Goal: Task Accomplishment & Management: Use online tool/utility

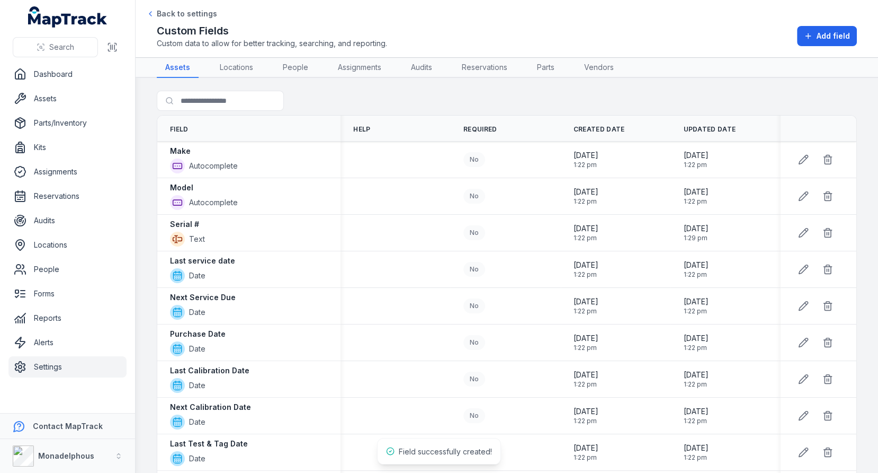
scroll to position [539, 0]
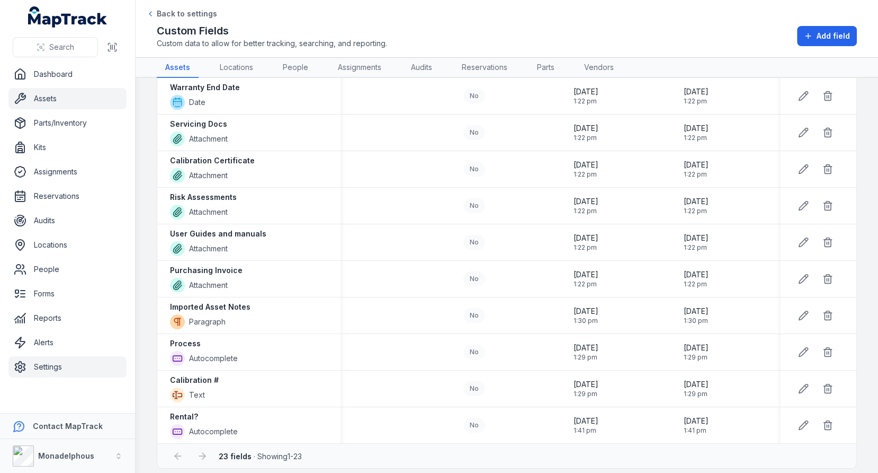
click at [33, 96] on link "Assets" at bounding box center [67, 98] width 118 height 21
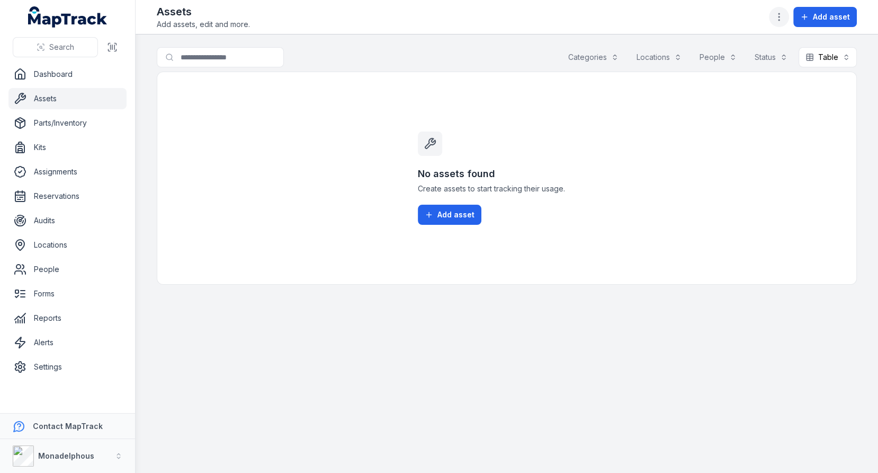
click at [785, 21] on icon "button" at bounding box center [779, 17] width 11 height 11
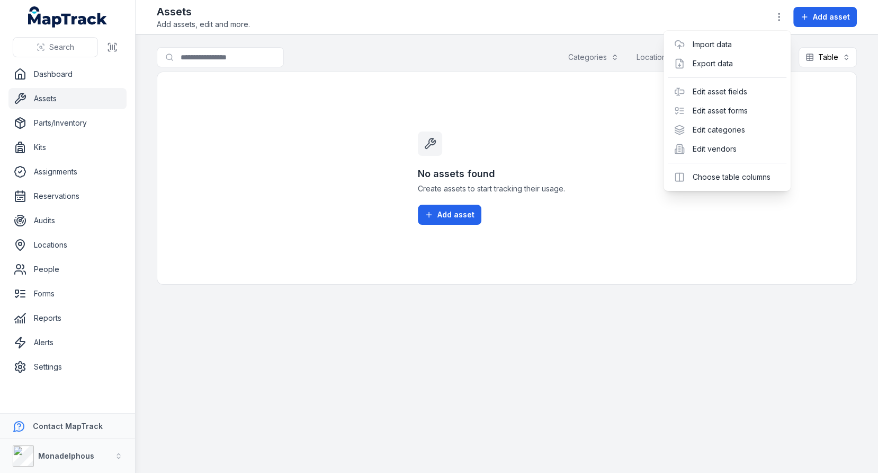
click at [644, 33] on header "Toggle Navigation Assets Add assets, edit and more. Add asset" at bounding box center [507, 17] width 743 height 34
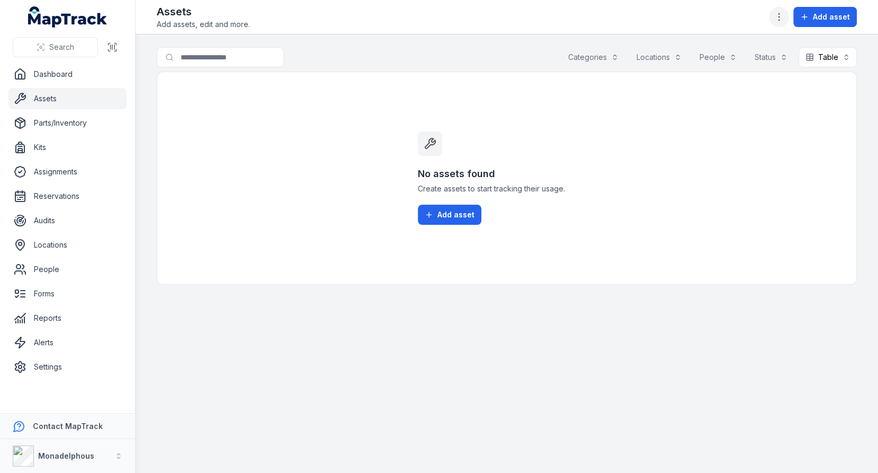
click at [778, 25] on button "button" at bounding box center [779, 17] width 20 height 20
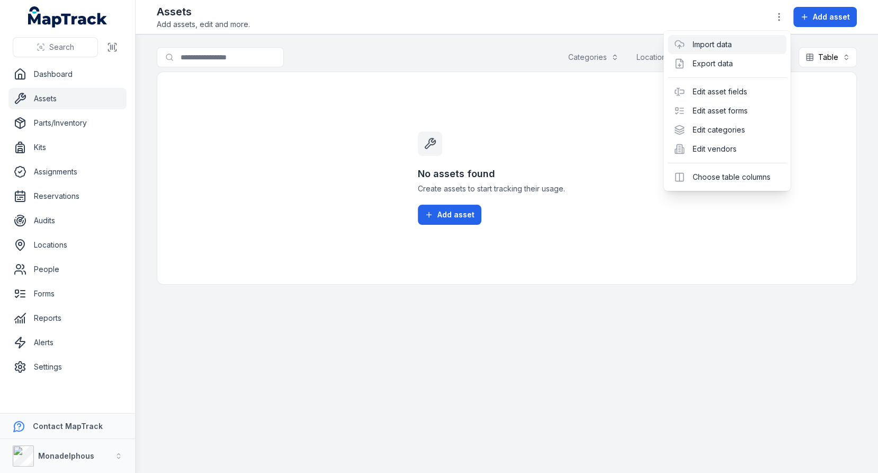
click at [732, 49] on link "Import data" at bounding box center [711, 44] width 39 height 11
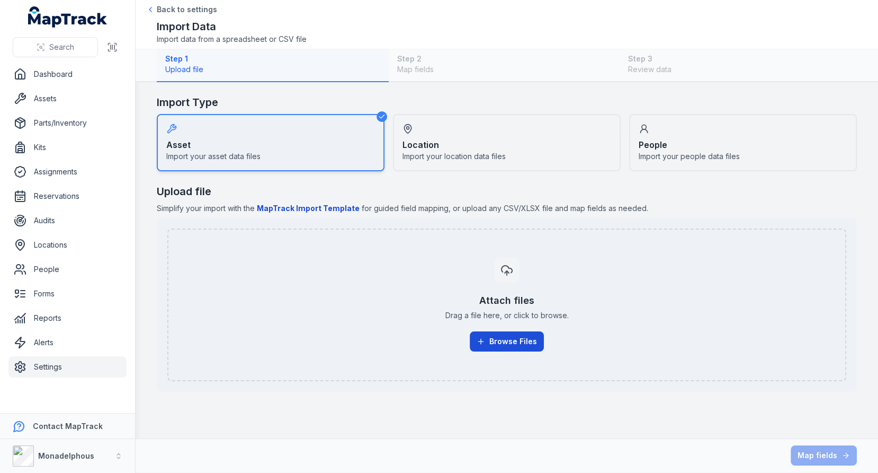
click at [488, 330] on div "Attach files Drag a file here, or click to browse. Browse Files" at bounding box center [507, 305] width 656 height 110
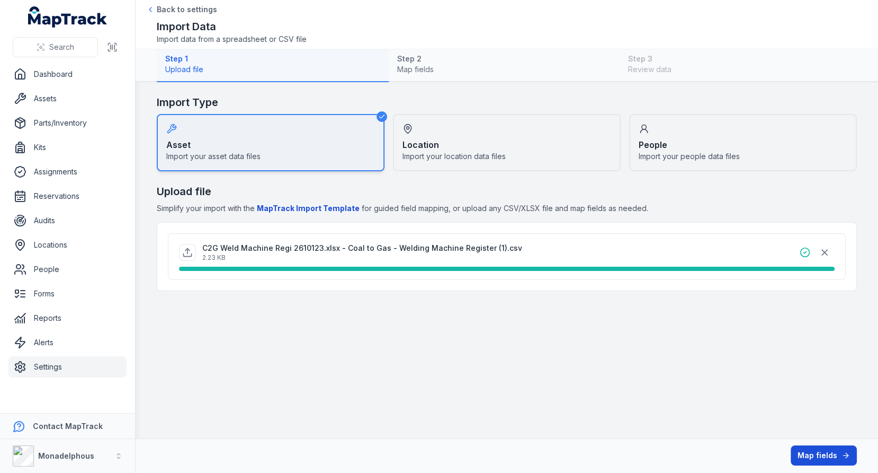
click at [835, 451] on button "Map fields" at bounding box center [824, 455] width 66 height 20
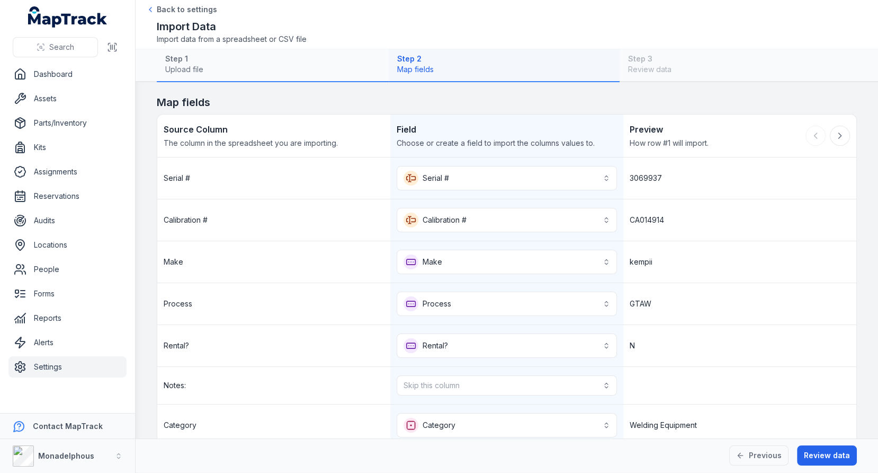
scroll to position [93, 0]
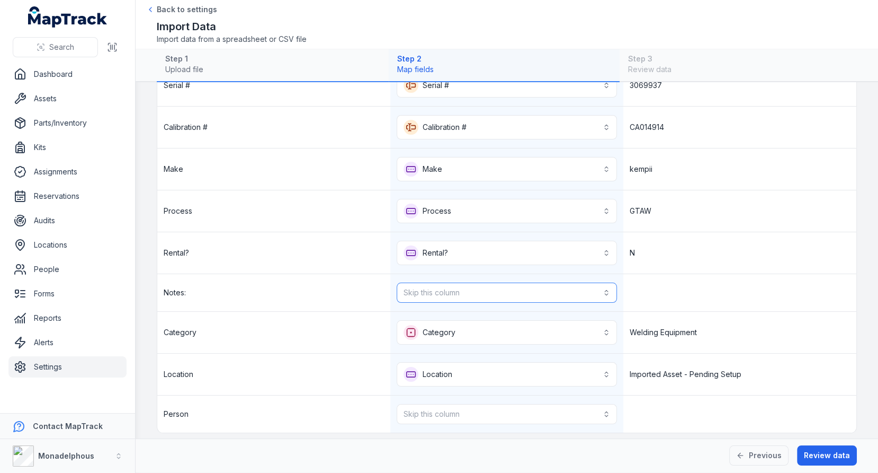
click at [525, 282] on button "Skip this column" at bounding box center [507, 292] width 220 height 20
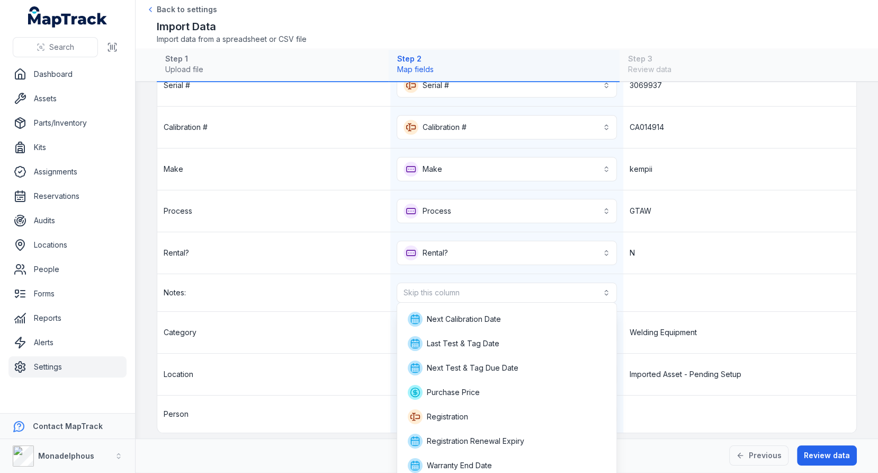
scroll to position [170, 0]
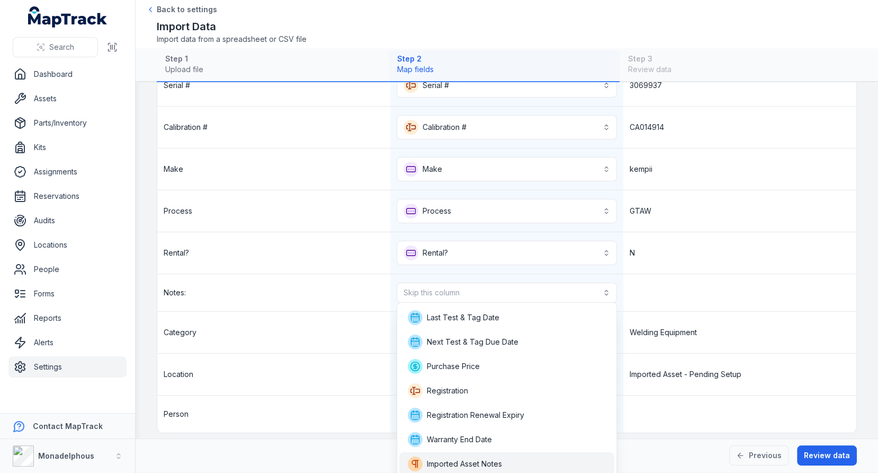
click at [491, 462] on span "Imported Asset Notes" at bounding box center [464, 463] width 75 height 11
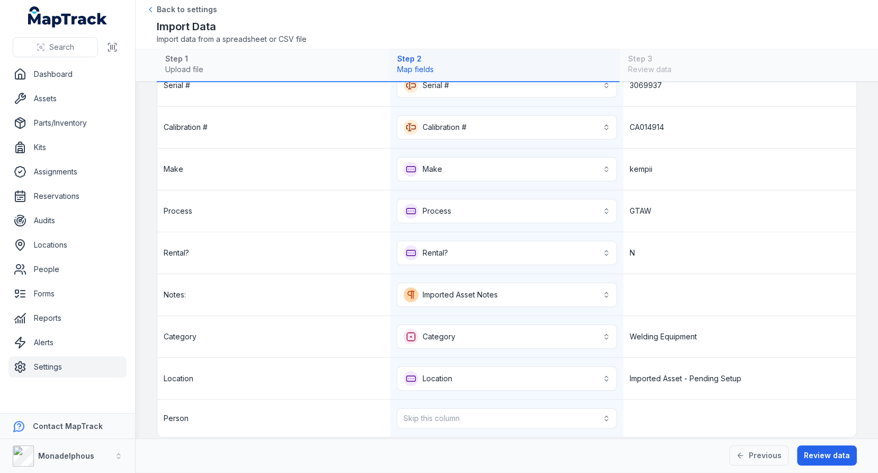
click at [705, 253] on div "N" at bounding box center [740, 252] width 233 height 41
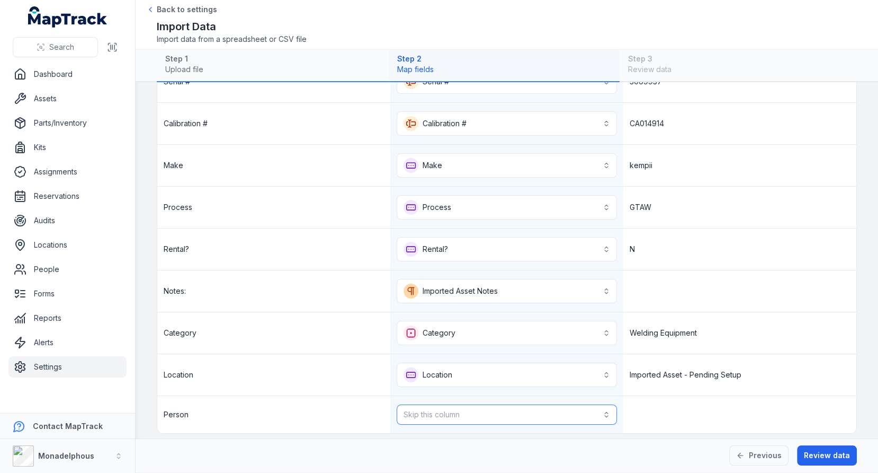
click at [510, 404] on button "Skip this column" at bounding box center [507, 414] width 220 height 20
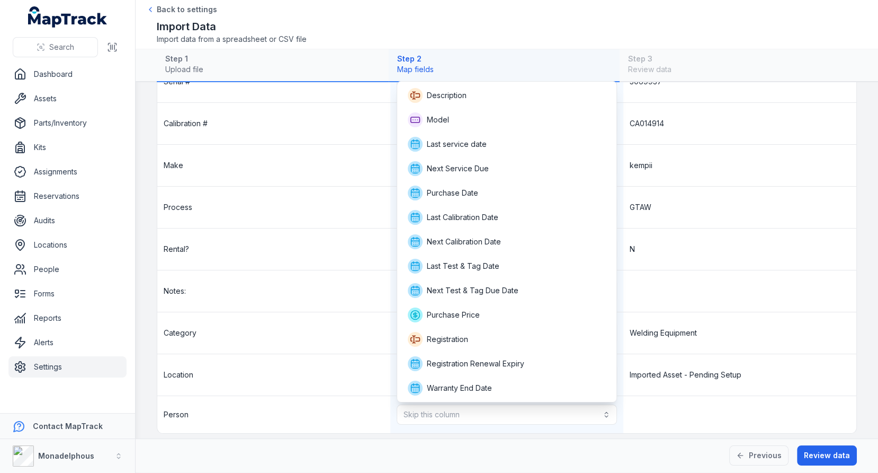
click at [711, 287] on div "**********" at bounding box center [506, 247] width 699 height 372
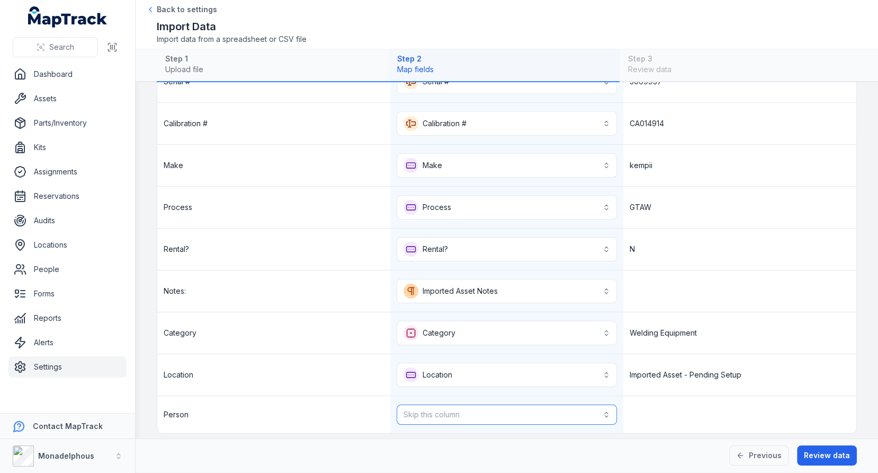
click at [481, 410] on button "Skip this column" at bounding box center [507, 414] width 220 height 20
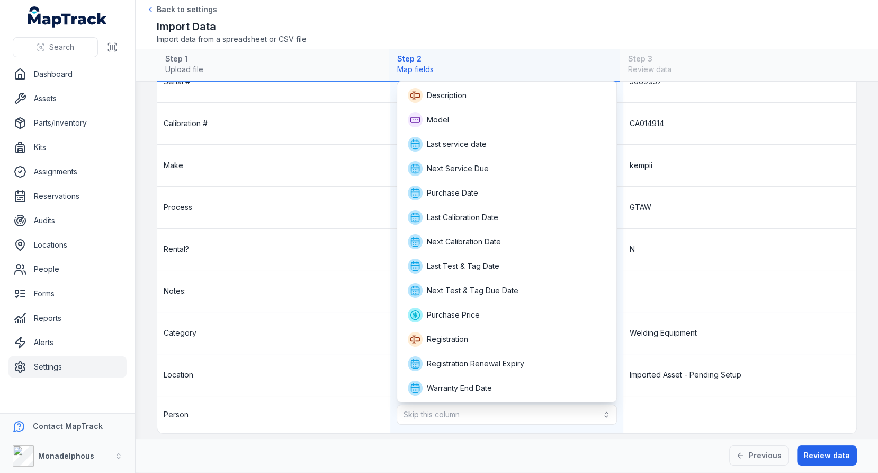
click at [699, 228] on div "**********" at bounding box center [506, 247] width 699 height 372
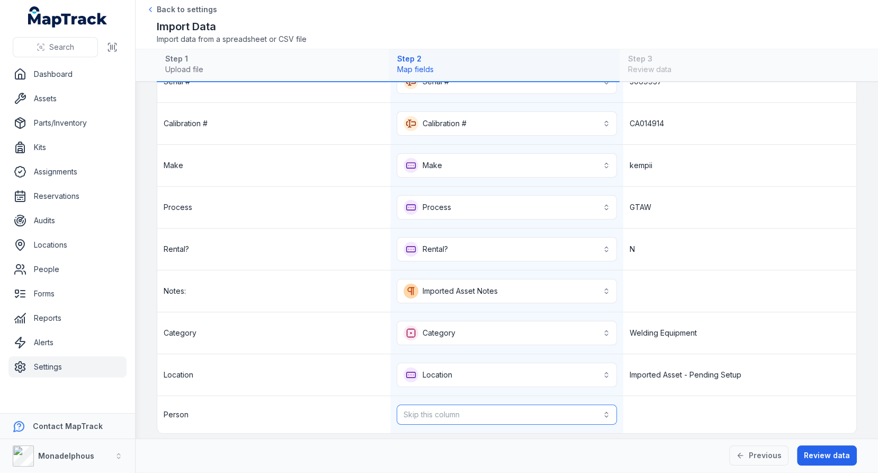
click at [513, 404] on button "Skip this column" at bounding box center [507, 414] width 220 height 20
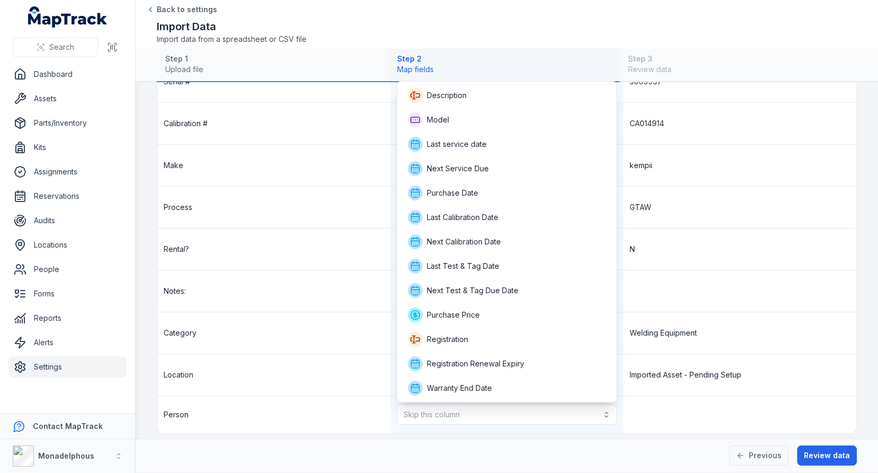
click at [695, 278] on div "**********" at bounding box center [506, 247] width 699 height 372
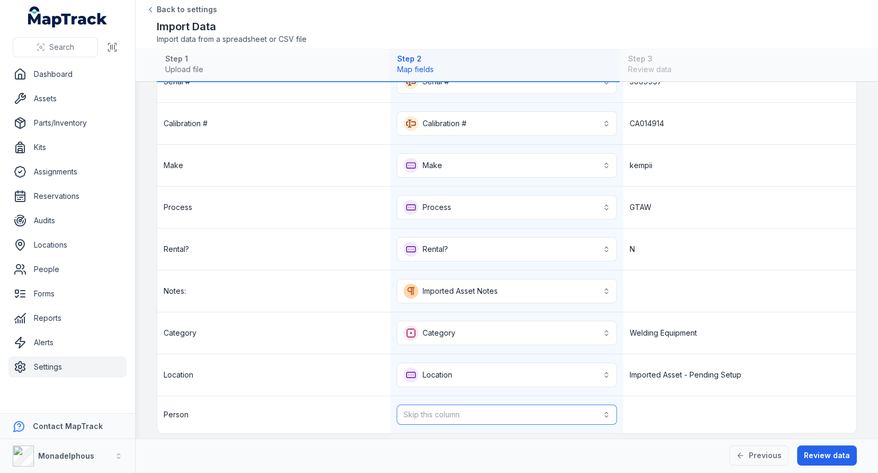
click at [545, 404] on button "Skip this column" at bounding box center [507, 414] width 220 height 20
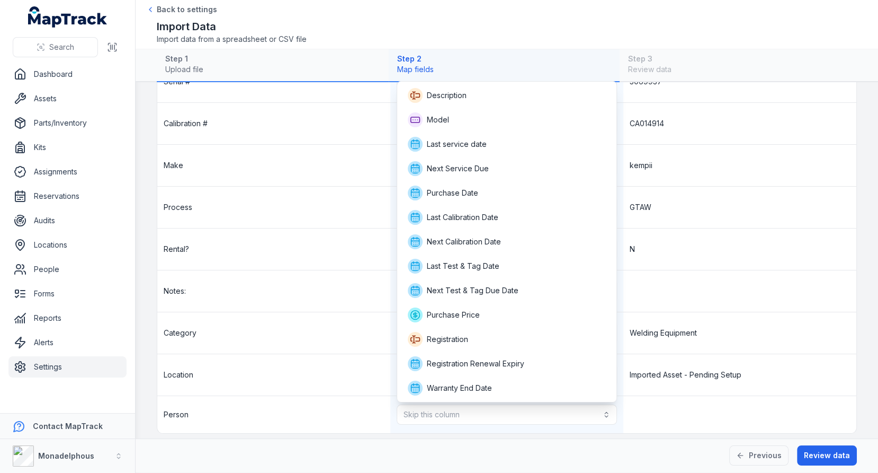
click at [733, 251] on div "**********" at bounding box center [506, 247] width 699 height 372
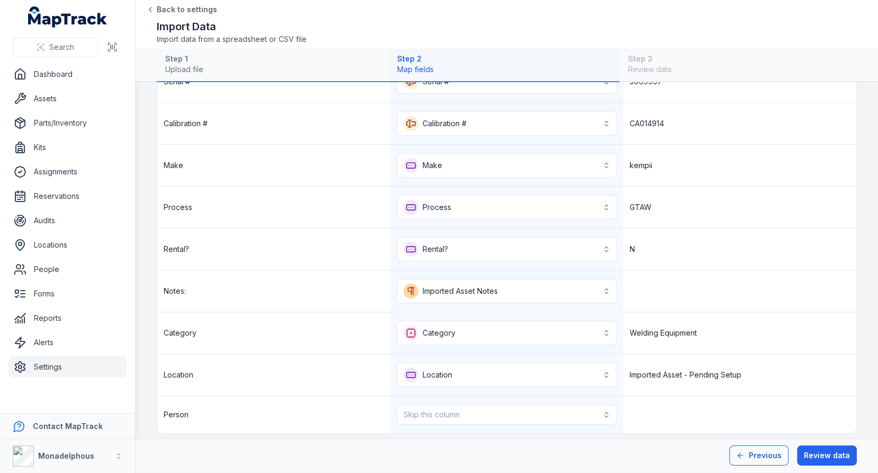
click at [758, 456] on button "Previous" at bounding box center [758, 455] width 59 height 20
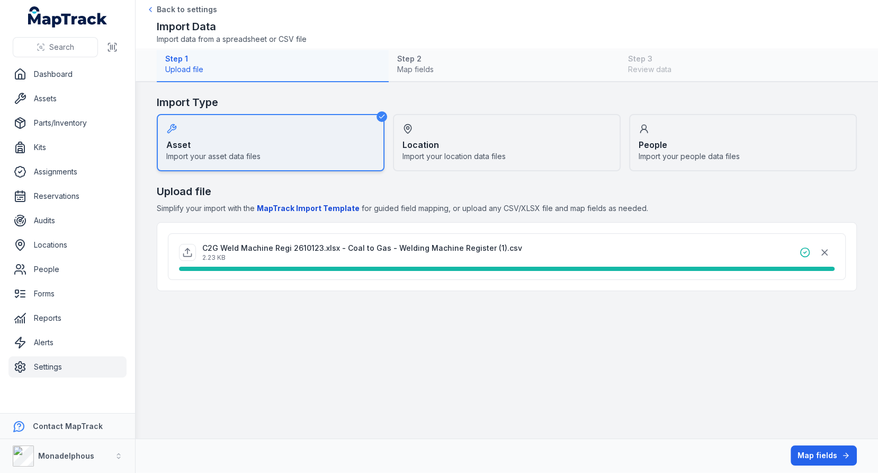
scroll to position [0, 0]
click at [827, 250] on icon "button" at bounding box center [824, 252] width 5 height 5
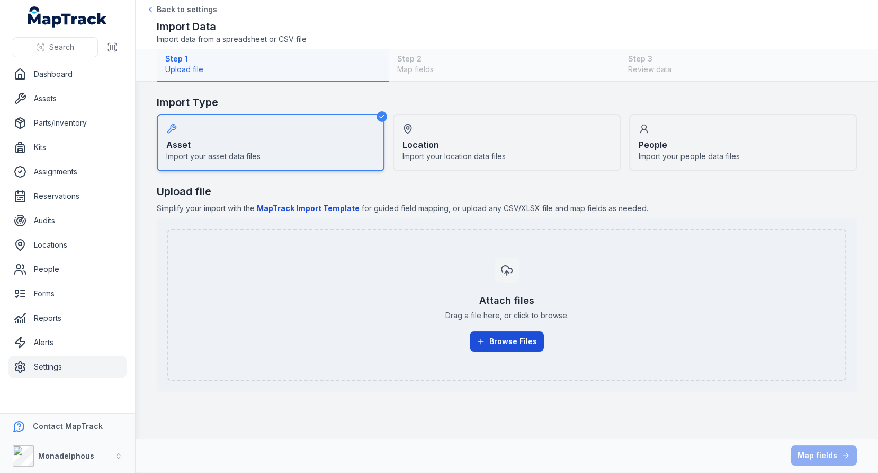
click at [502, 345] on button "Browse Files" at bounding box center [507, 341] width 74 height 20
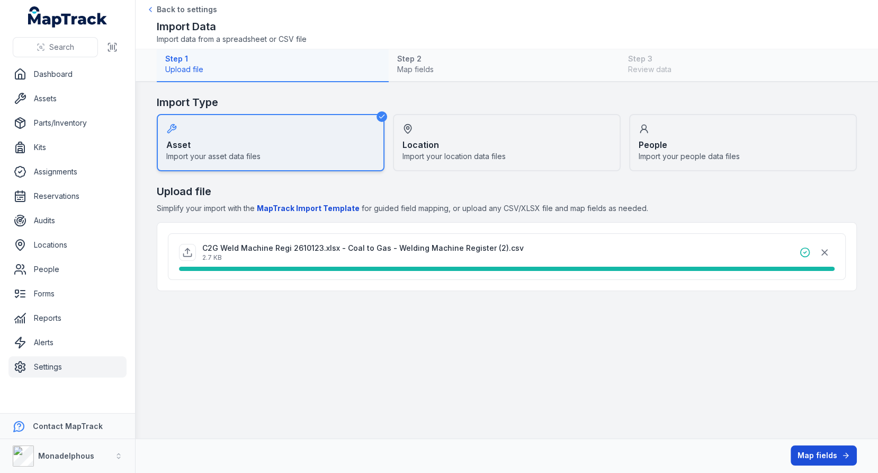
click at [808, 448] on button "Map fields" at bounding box center [824, 455] width 66 height 20
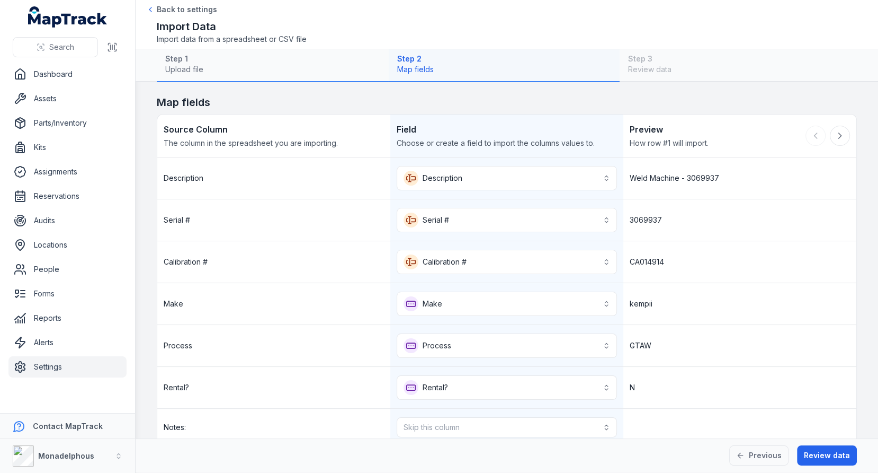
scroll to position [133, 0]
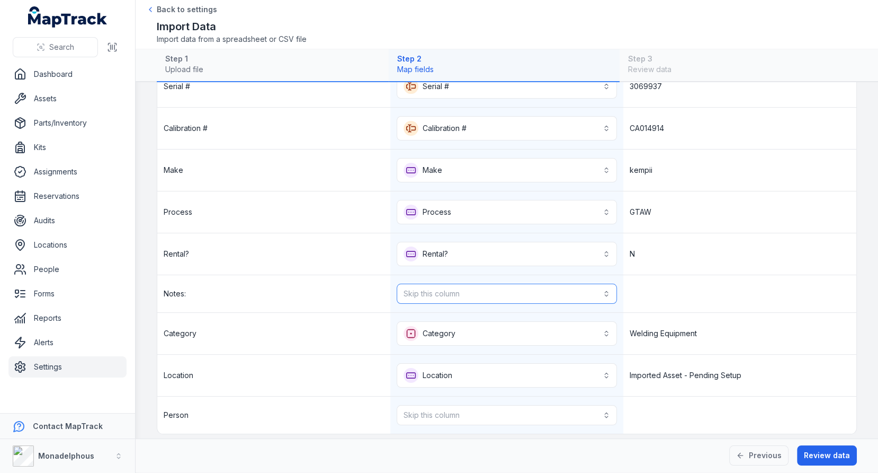
click at [453, 293] on button "Skip this column" at bounding box center [507, 293] width 220 height 20
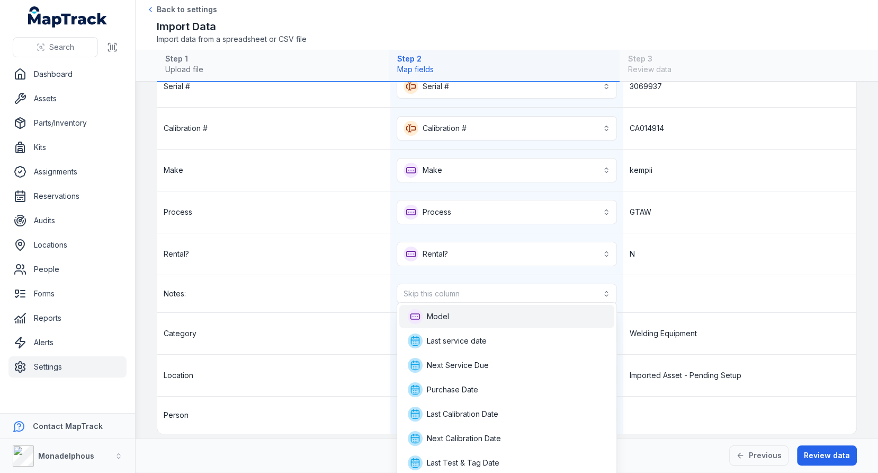
scroll to position [145, 0]
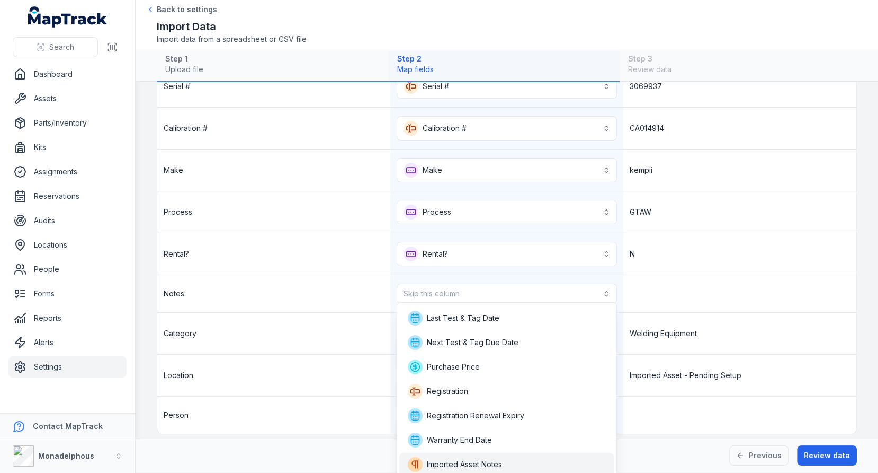
click at [476, 466] on span "Imported Asset Notes" at bounding box center [464, 464] width 75 height 11
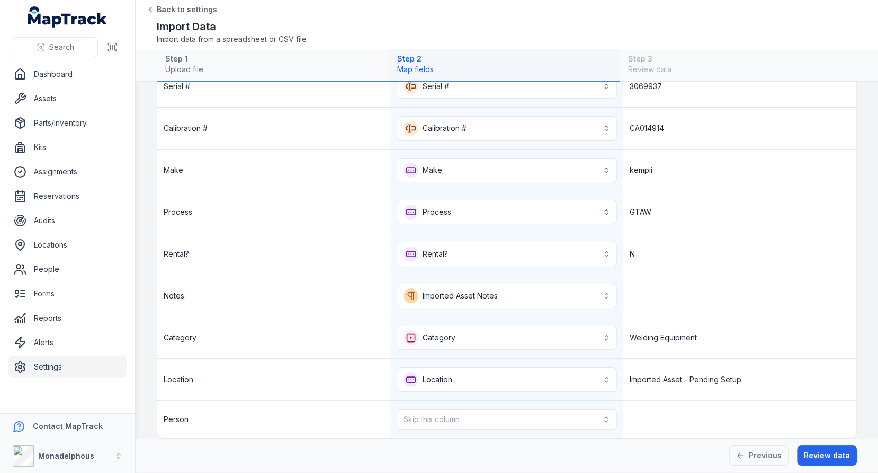
click at [698, 336] on div "Welding Equipment" at bounding box center [740, 337] width 233 height 41
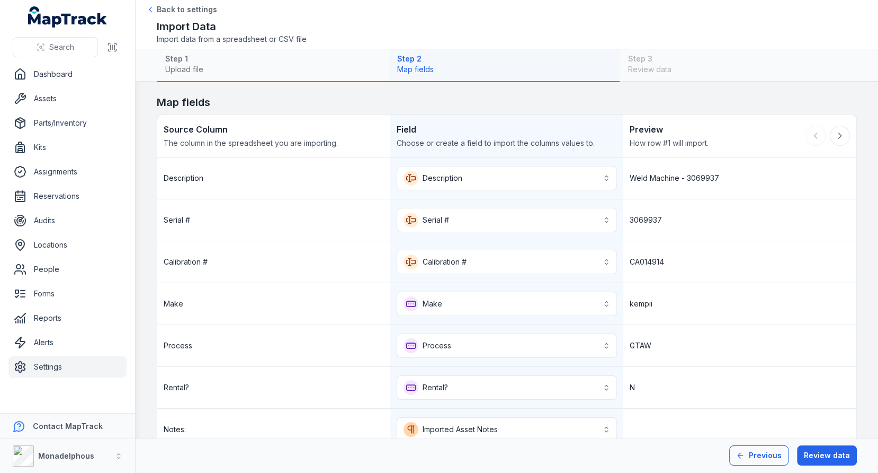
click at [745, 456] on icon at bounding box center [740, 455] width 8 height 8
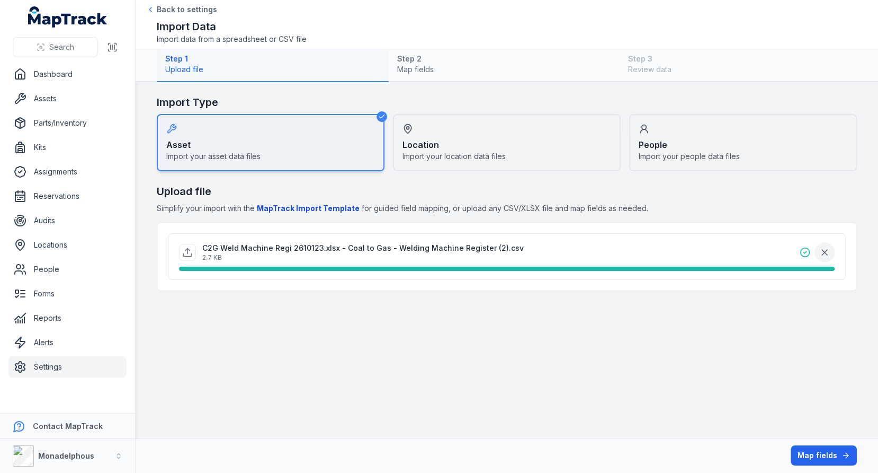
click at [829, 248] on icon "button" at bounding box center [825, 252] width 11 height 11
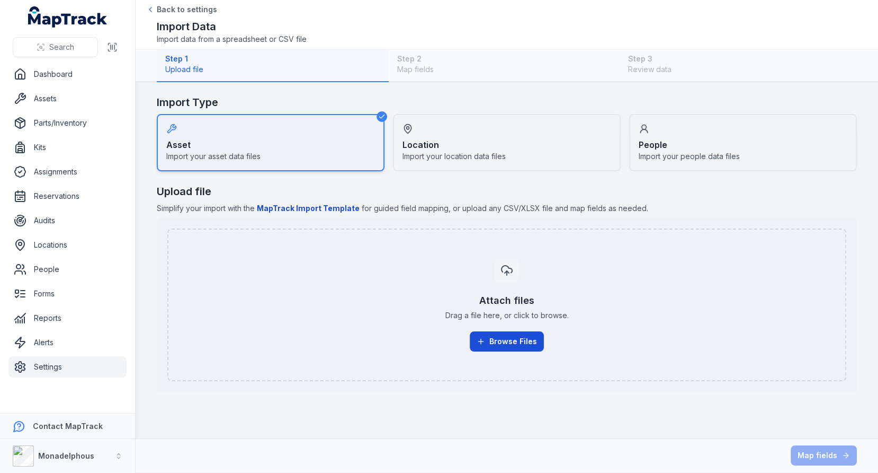
click at [500, 337] on button "Browse Files" at bounding box center [507, 341] width 74 height 20
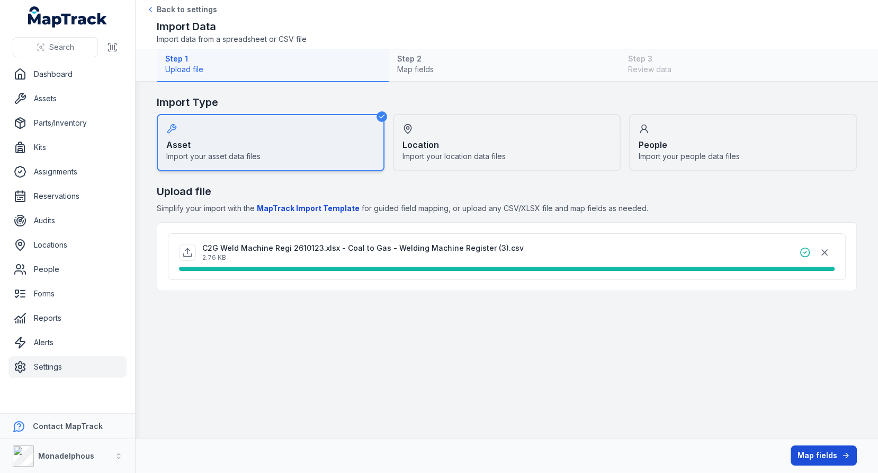
click at [802, 454] on button "Map fields" at bounding box center [824, 455] width 66 height 20
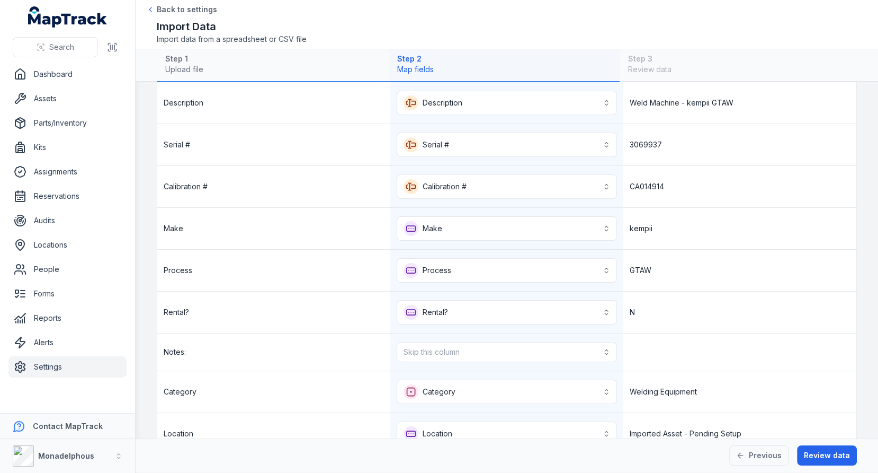
scroll to position [133, 0]
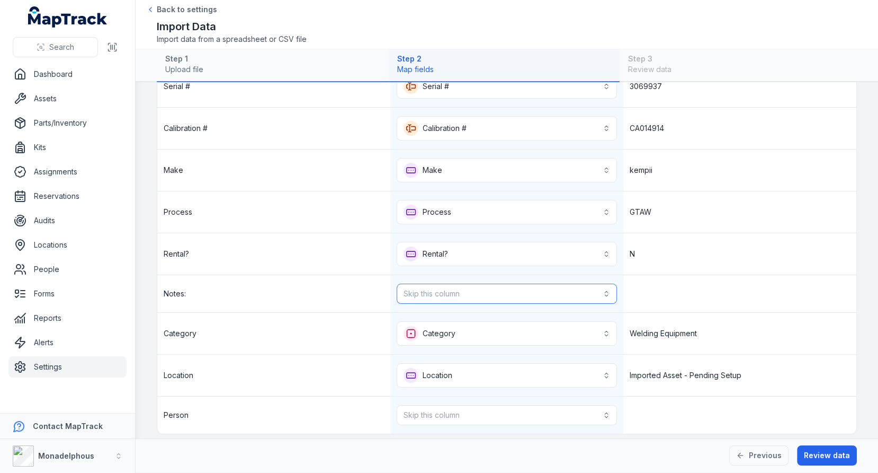
click at [495, 290] on button "Skip this column" at bounding box center [507, 293] width 220 height 20
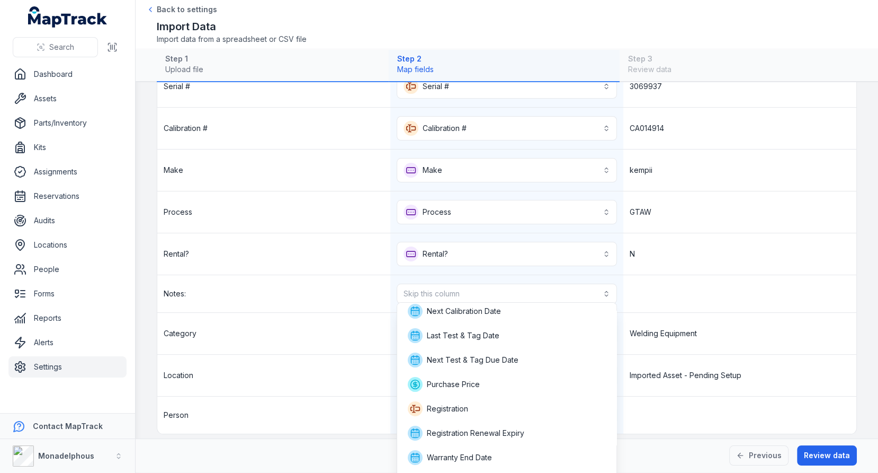
scroll to position [145, 0]
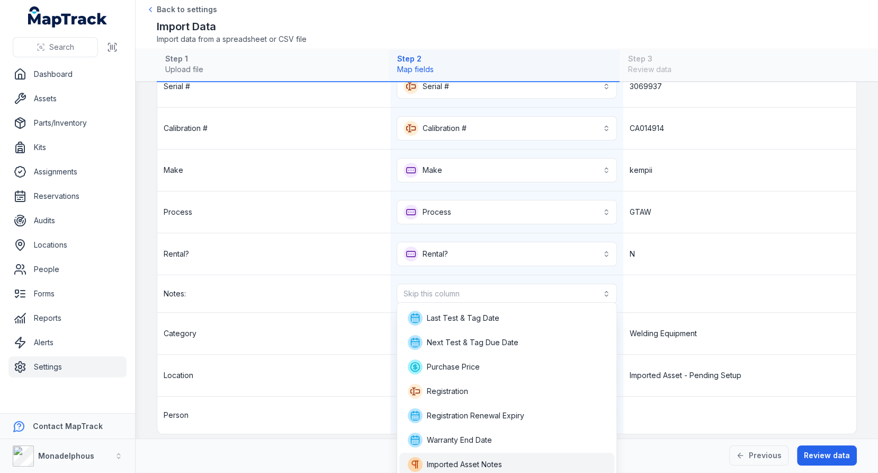
click at [474, 454] on div "Imported Asset Notes" at bounding box center [506, 463] width 215 height 23
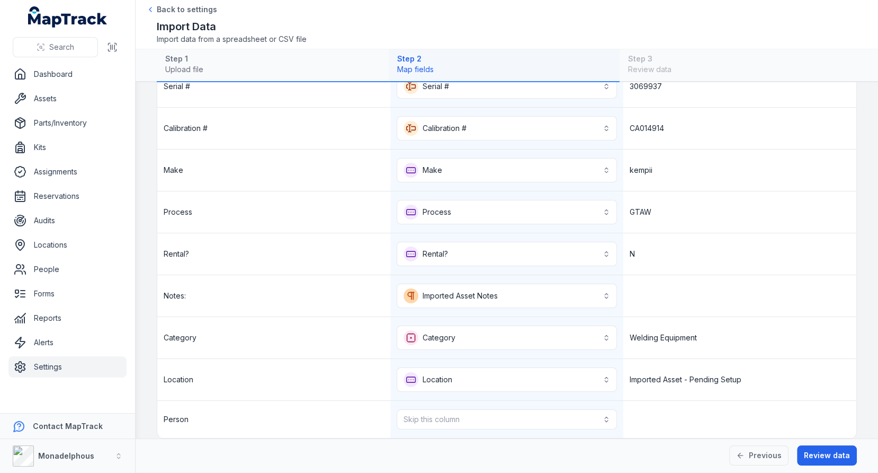
click at [667, 317] on div "Welding Equipment" at bounding box center [740, 337] width 233 height 41
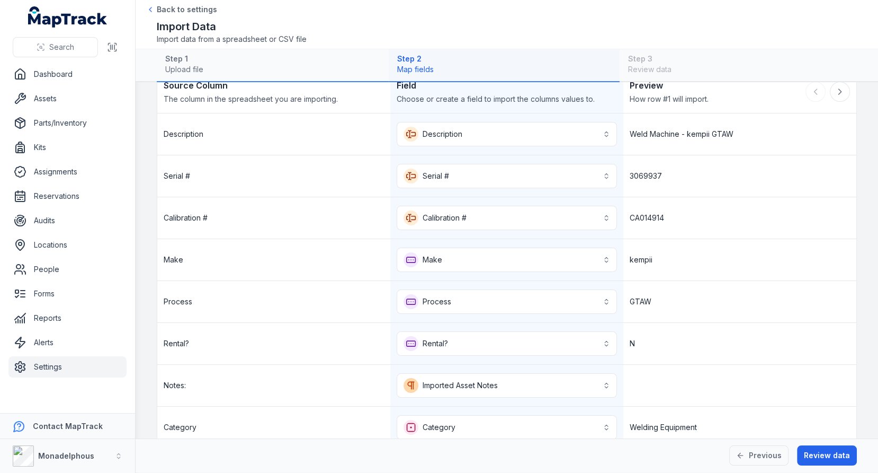
scroll to position [138, 0]
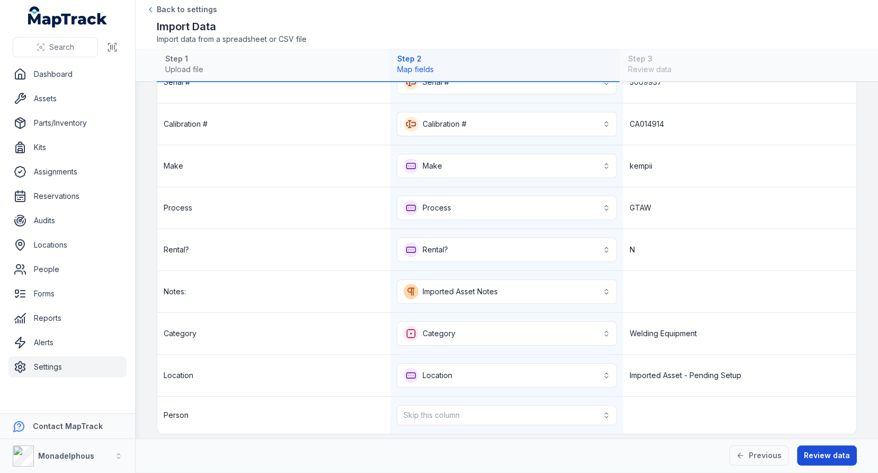
click at [827, 463] on button "Review data" at bounding box center [827, 455] width 60 height 20
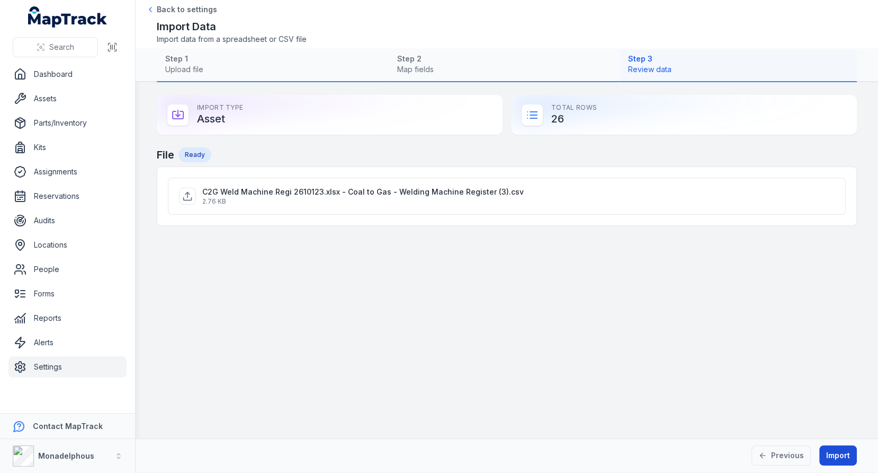
scroll to position [0, 0]
click at [839, 447] on button "Import" at bounding box center [839, 455] width 38 height 20
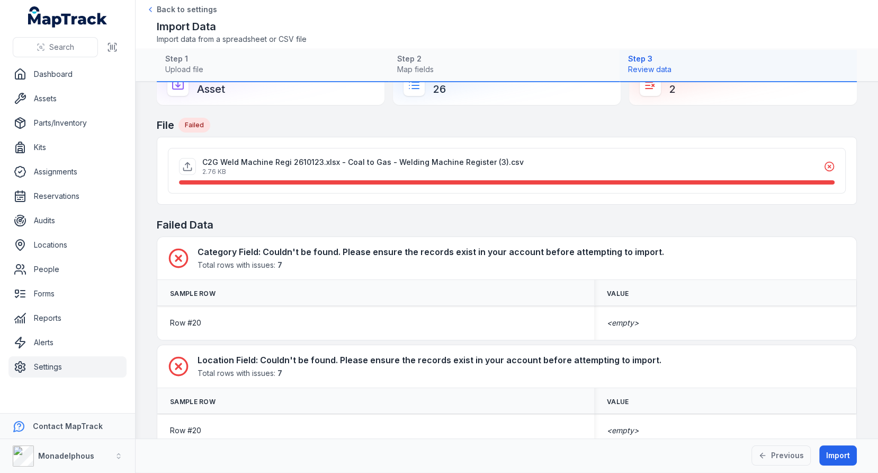
scroll to position [48, 0]
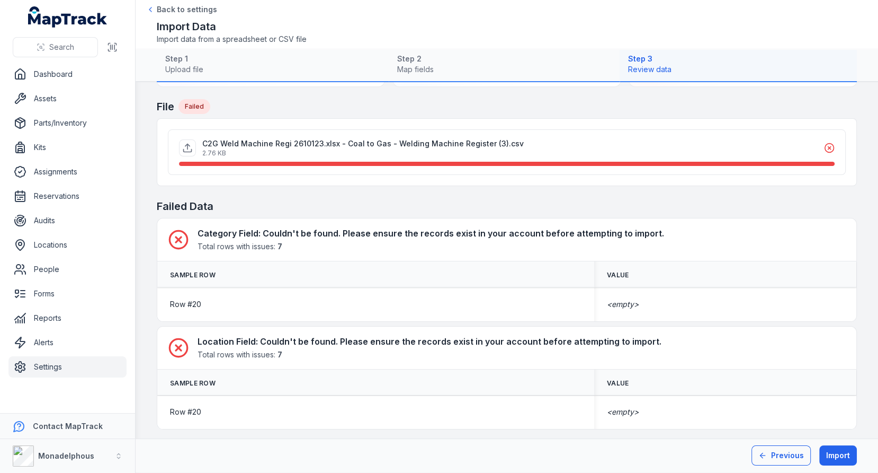
click at [788, 453] on button "Previous" at bounding box center [781, 455] width 59 height 20
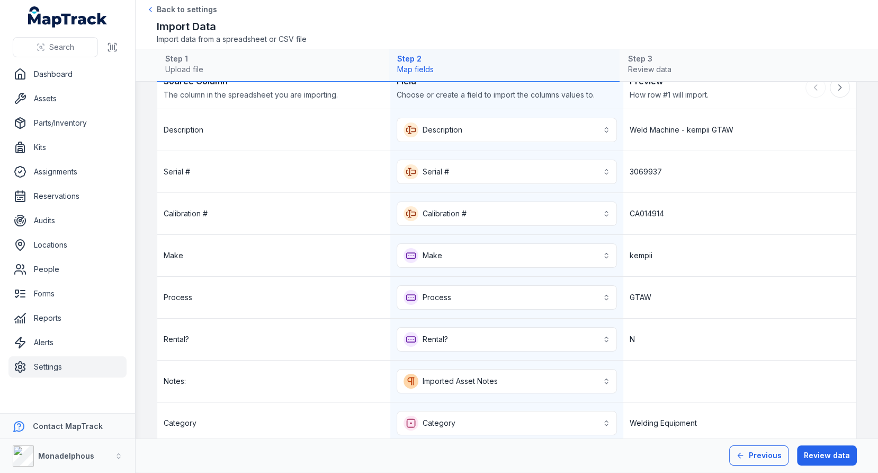
click at [788, 453] on button "Previous" at bounding box center [758, 455] width 59 height 20
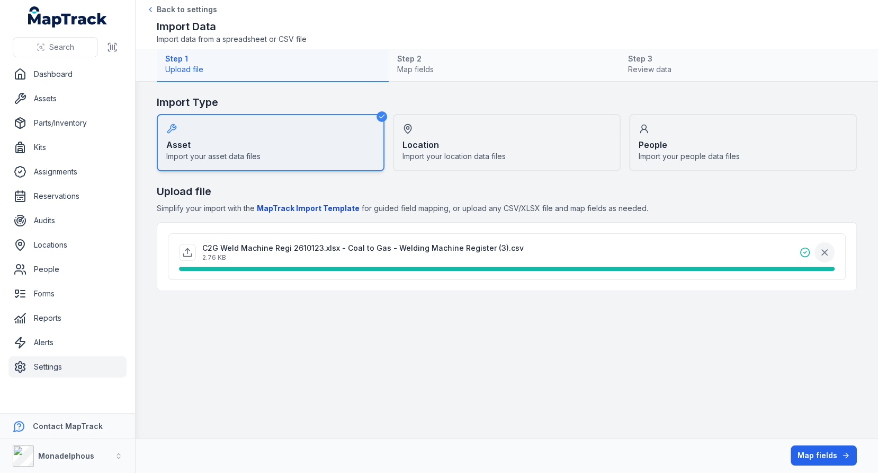
click at [826, 245] on button "button" at bounding box center [825, 252] width 20 height 20
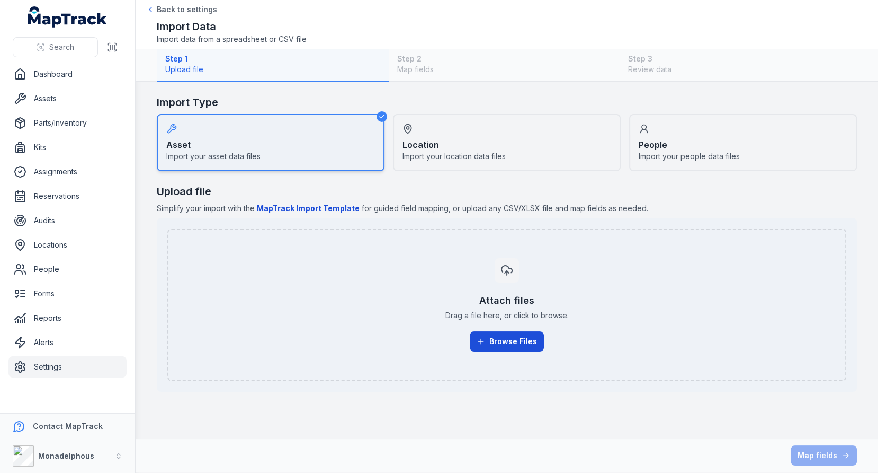
click at [512, 341] on button "Browse Files" at bounding box center [507, 341] width 74 height 20
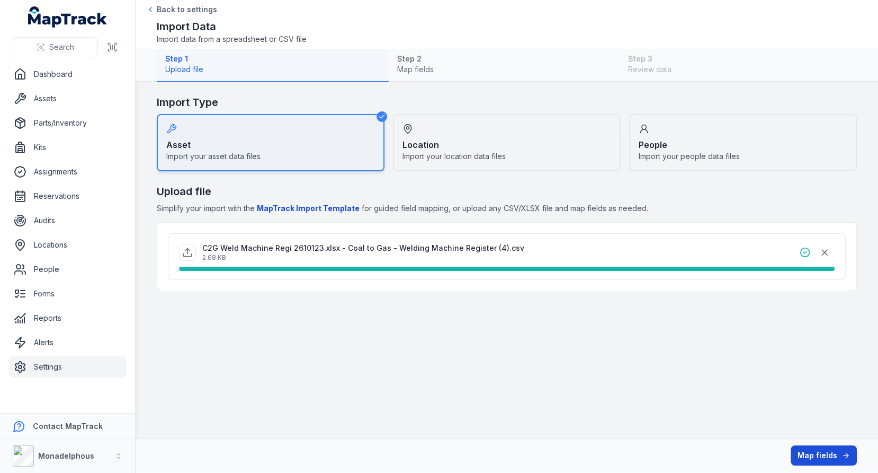
click at [829, 450] on button "Map fields" at bounding box center [824, 455] width 66 height 20
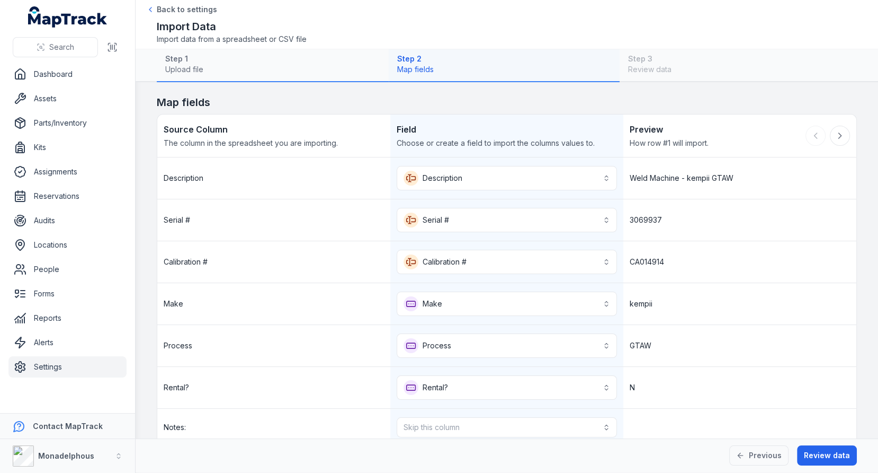
scroll to position [133, 0]
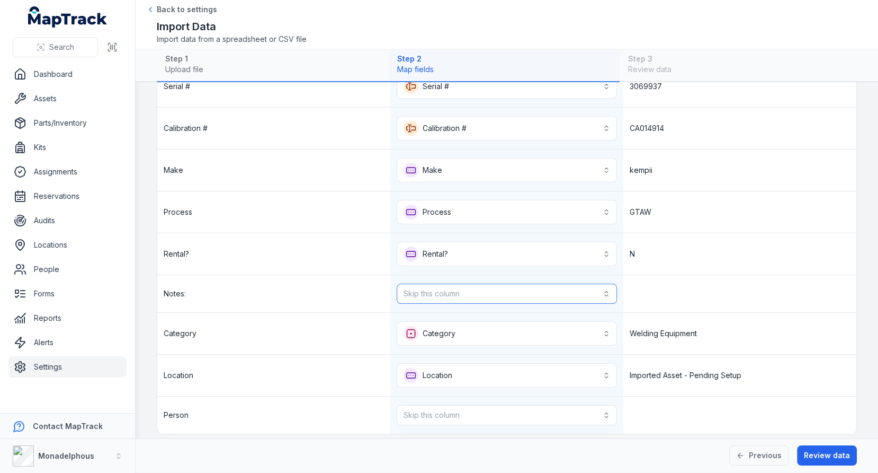
click at [489, 283] on button "Skip this column" at bounding box center [507, 293] width 220 height 20
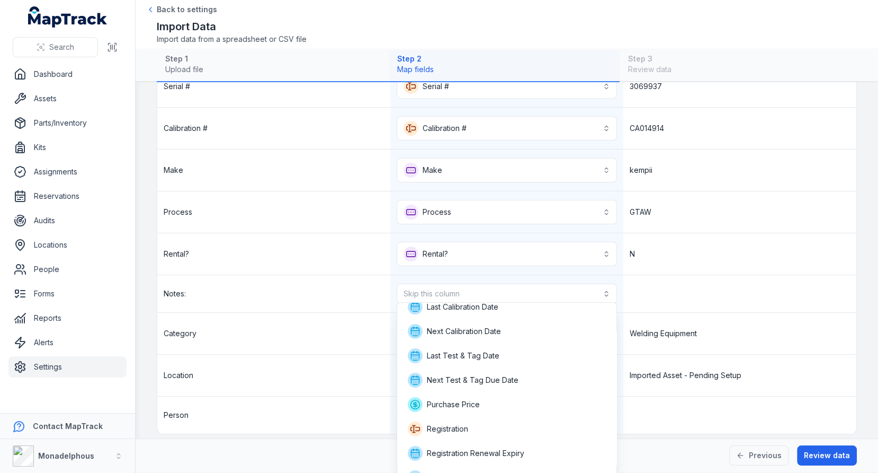
scroll to position [145, 0]
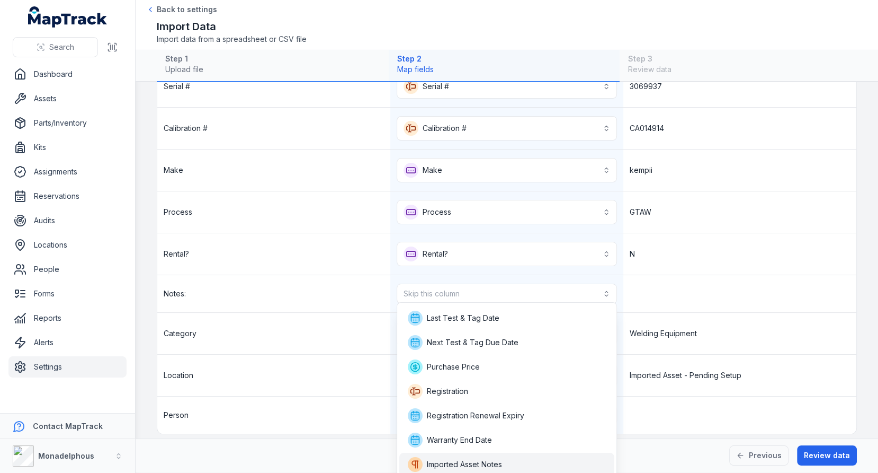
click at [459, 457] on span "Imported Asset Notes" at bounding box center [455, 464] width 94 height 15
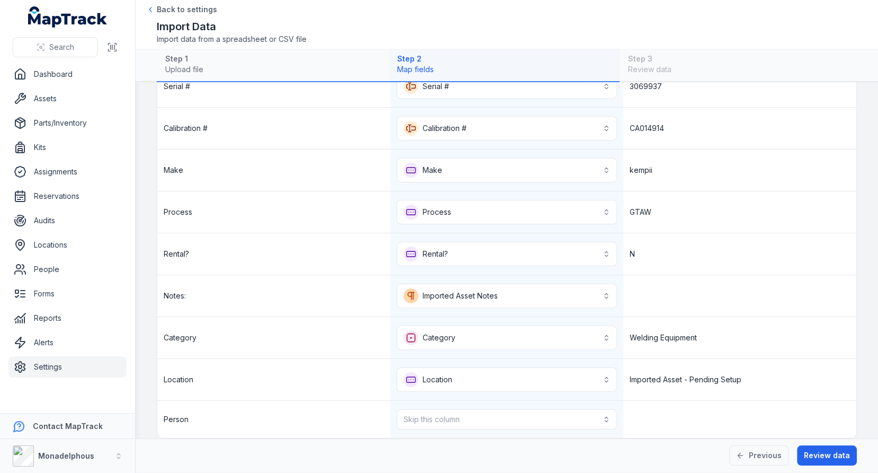
click at [702, 303] on div at bounding box center [740, 295] width 233 height 41
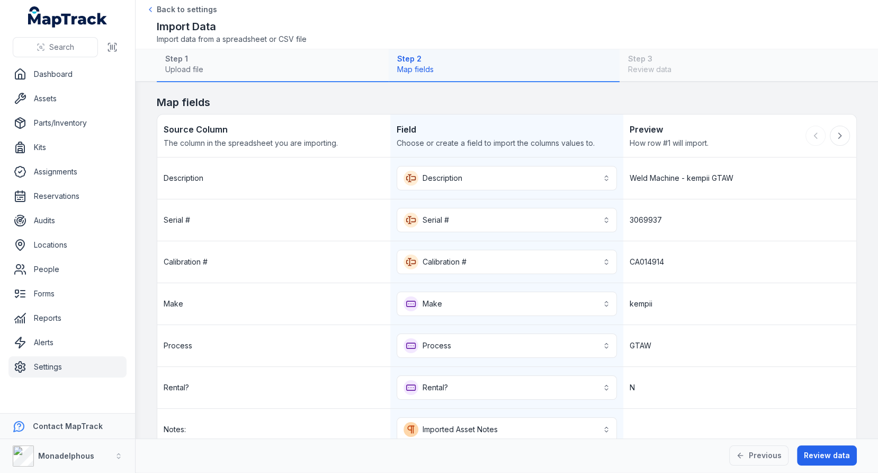
scroll to position [138, 0]
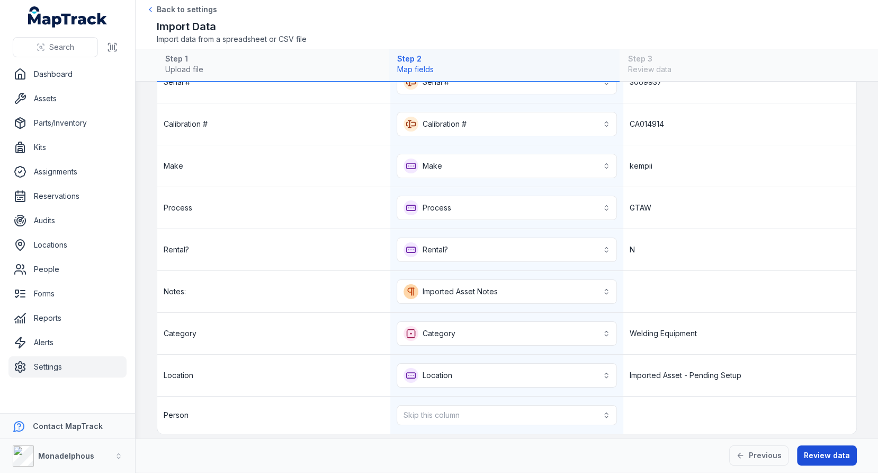
click at [820, 448] on button "Review data" at bounding box center [827, 455] width 60 height 20
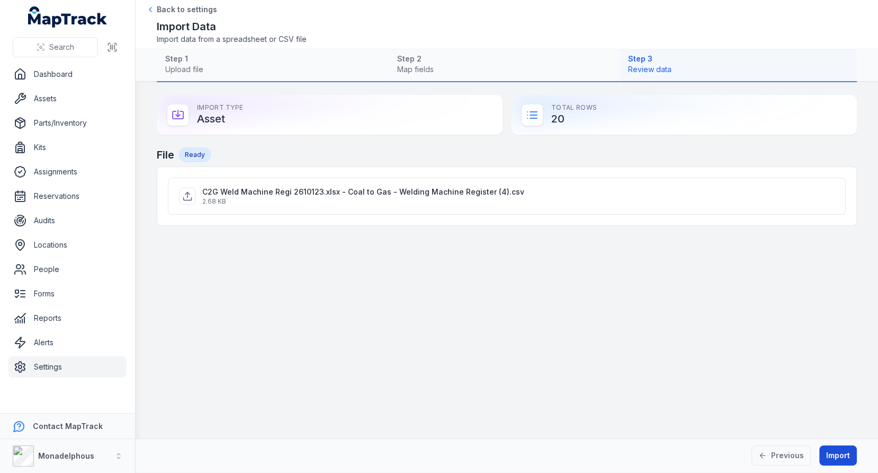
click at [833, 452] on button "Import" at bounding box center [839, 455] width 38 height 20
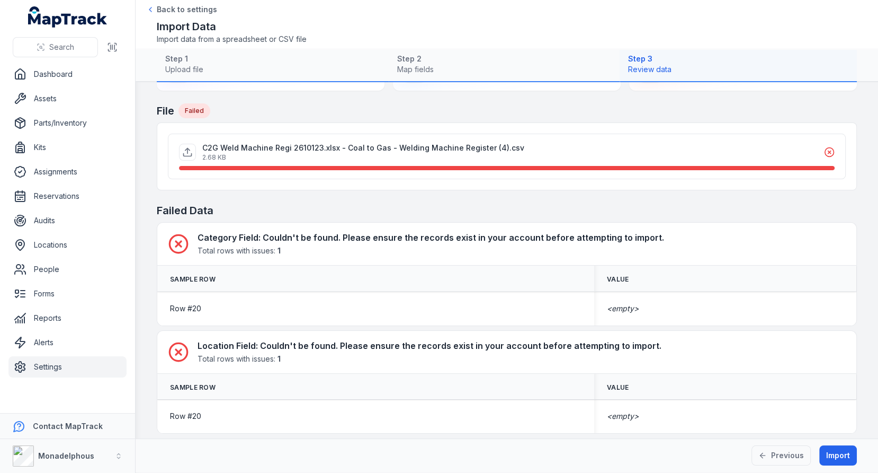
scroll to position [48, 0]
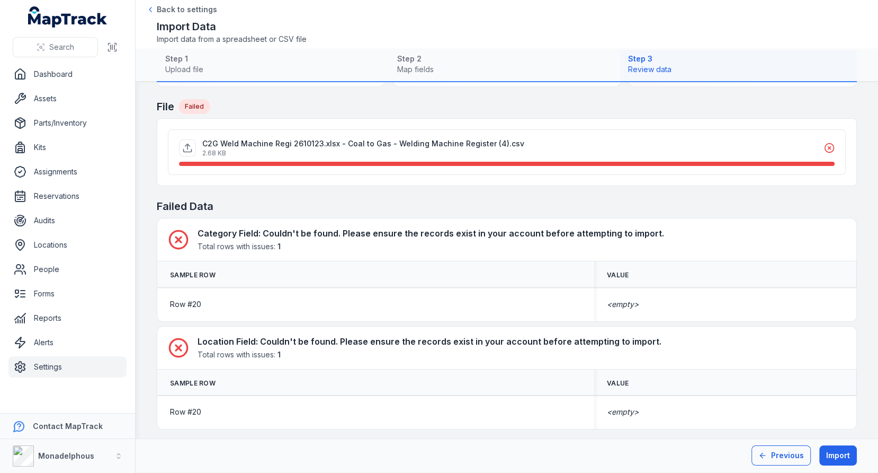
click at [763, 449] on button "Previous" at bounding box center [781, 455] width 59 height 20
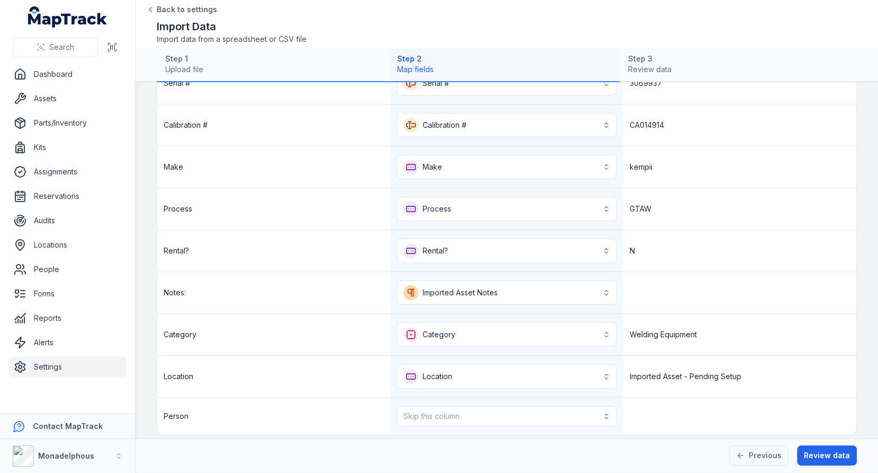
scroll to position [138, 0]
click at [749, 446] on button "Previous" at bounding box center [758, 455] width 59 height 20
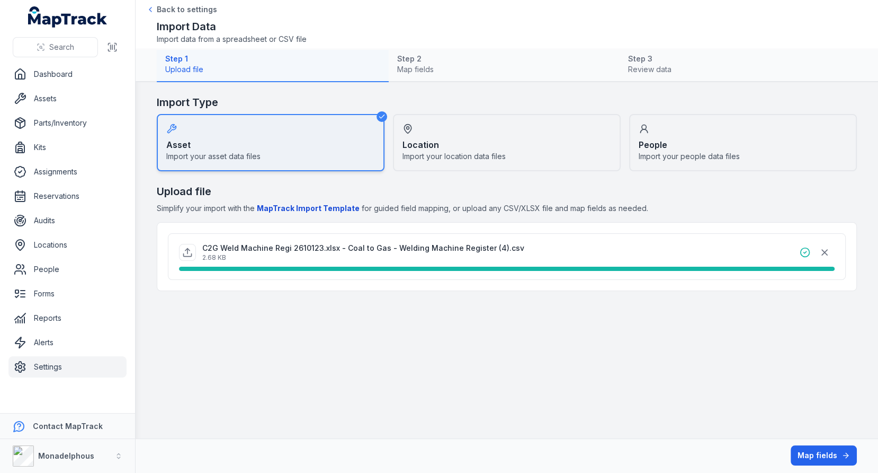
scroll to position [0, 0]
click at [58, 359] on link "Settings" at bounding box center [67, 366] width 118 height 21
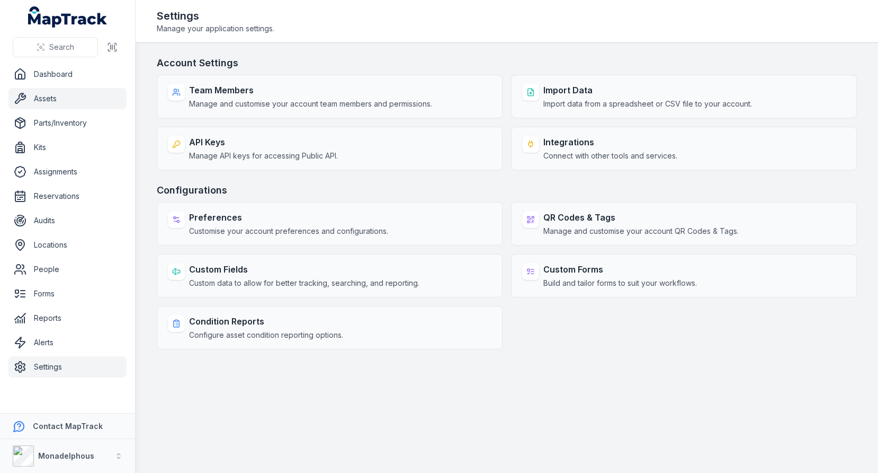
click at [65, 93] on link "Assets" at bounding box center [67, 98] width 118 height 21
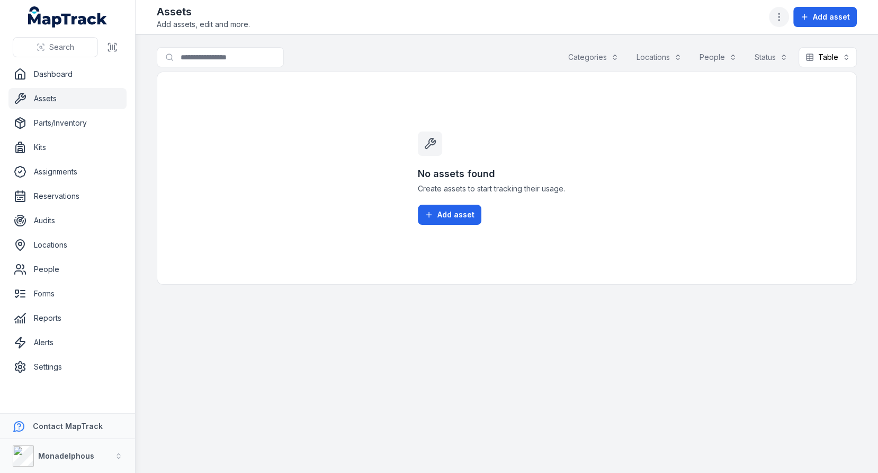
click at [781, 15] on icon "button" at bounding box center [779, 17] width 11 height 11
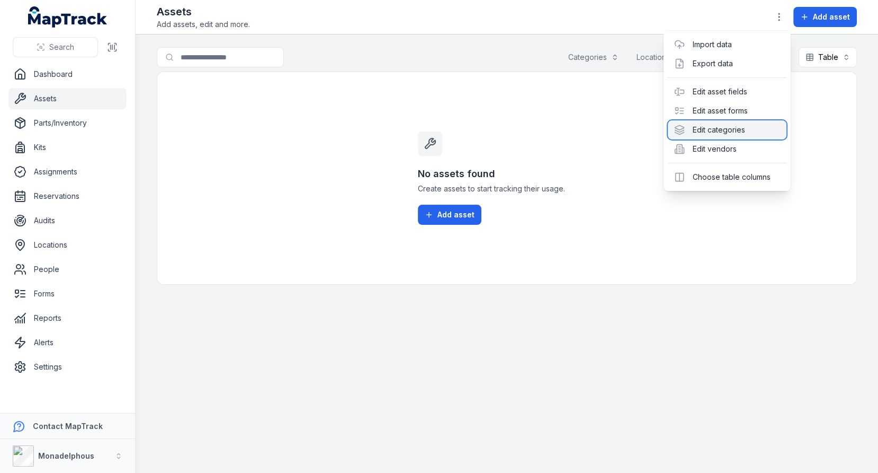
click at [745, 123] on div "Edit categories" at bounding box center [727, 129] width 119 height 19
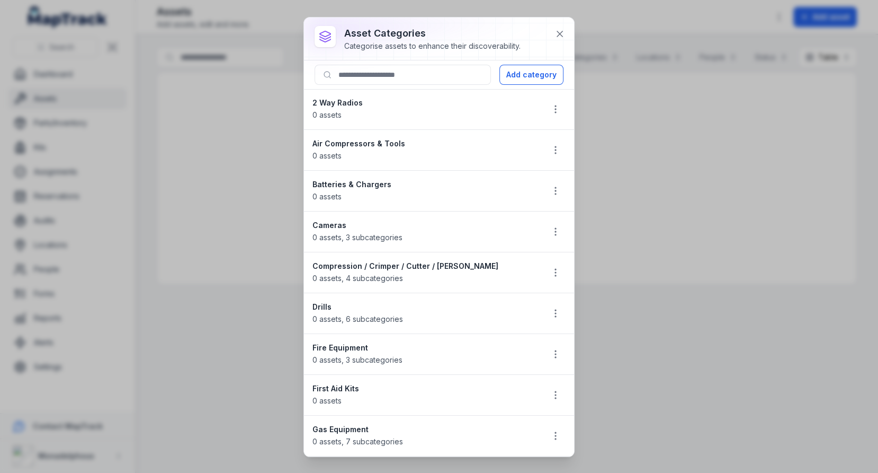
scroll to position [761, 0]
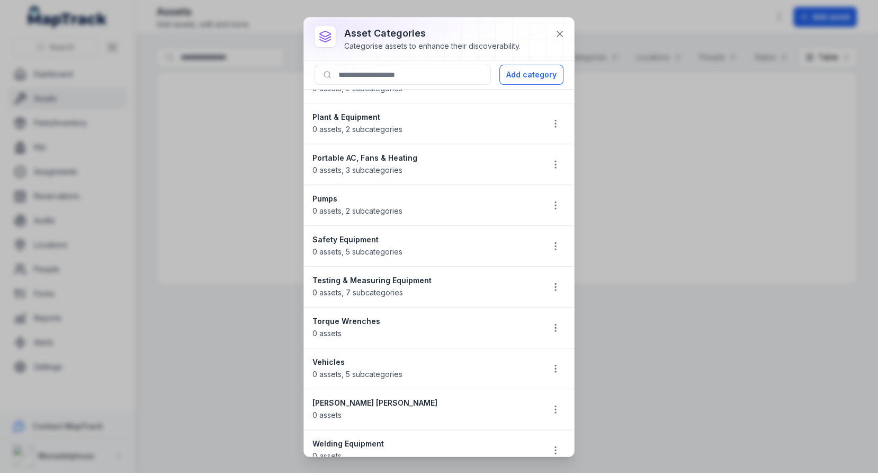
click at [362, 438] on strong "Welding Equipment" at bounding box center [424, 443] width 222 height 11
click at [408, 438] on strong "Welding Equipment" at bounding box center [424, 443] width 222 height 11
click at [560, 31] on icon at bounding box center [560, 34] width 11 height 11
